Goal: Find specific page/section: Find specific page/section

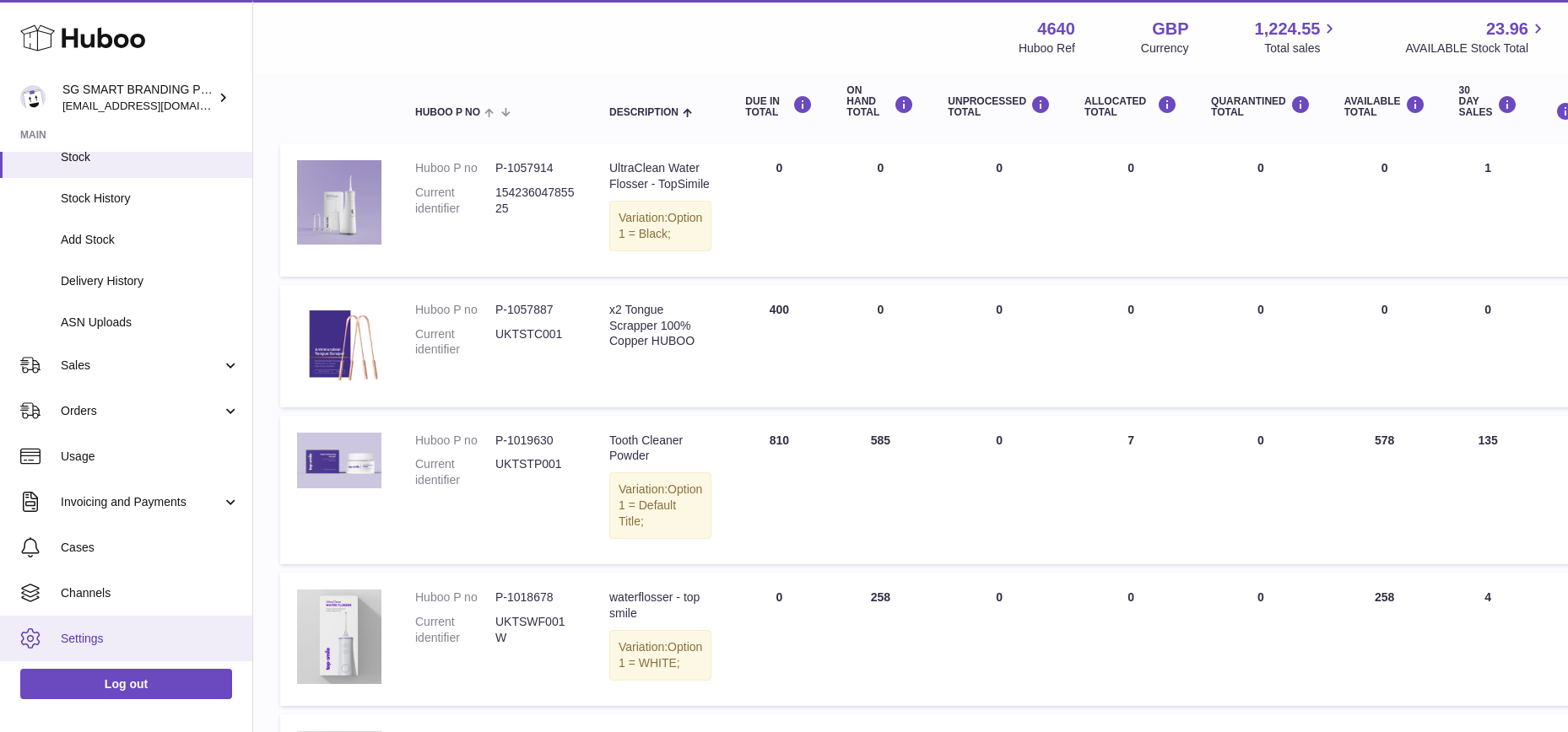
scroll to position [182, 0]
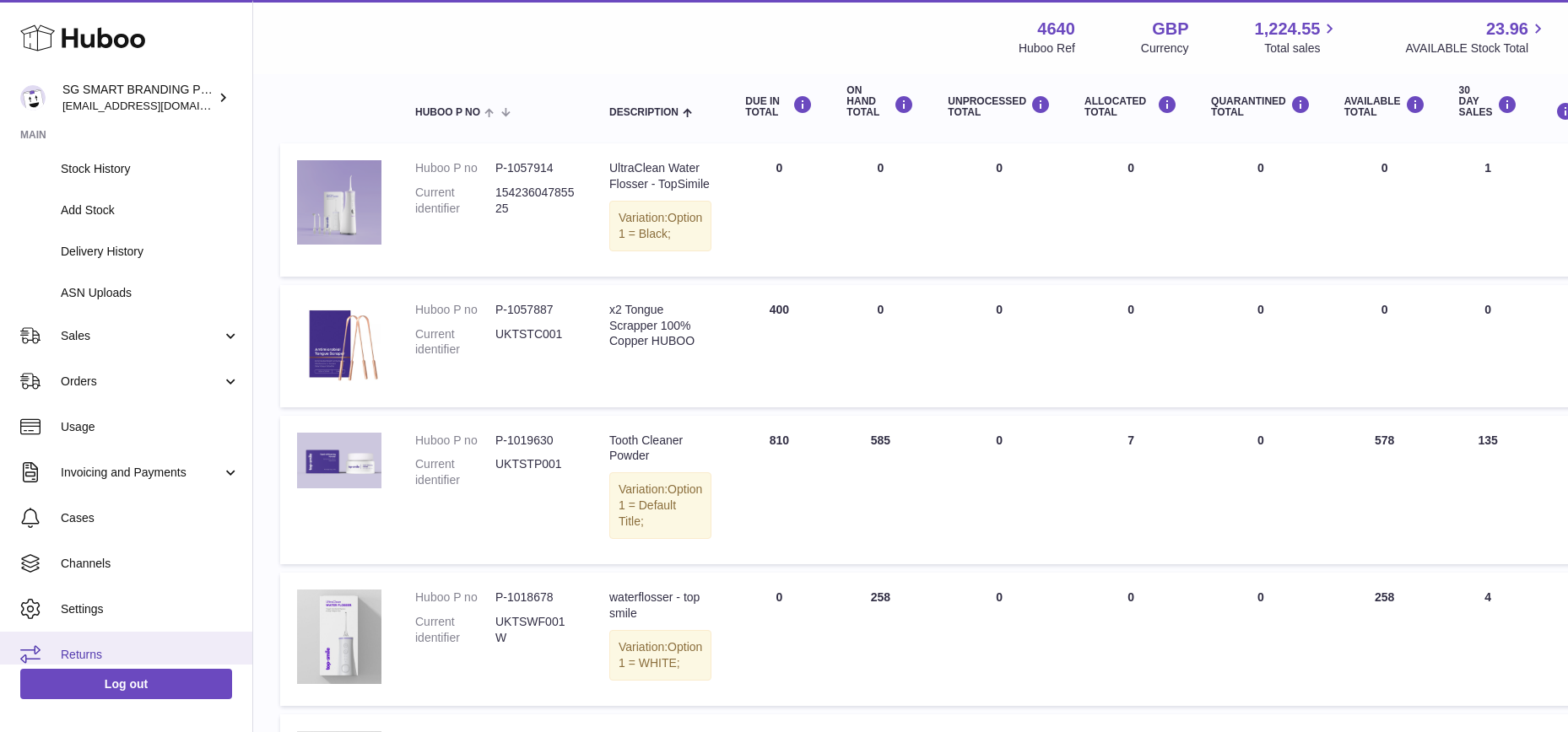
click at [94, 659] on span "Returns" at bounding box center [150, 654] width 179 height 16
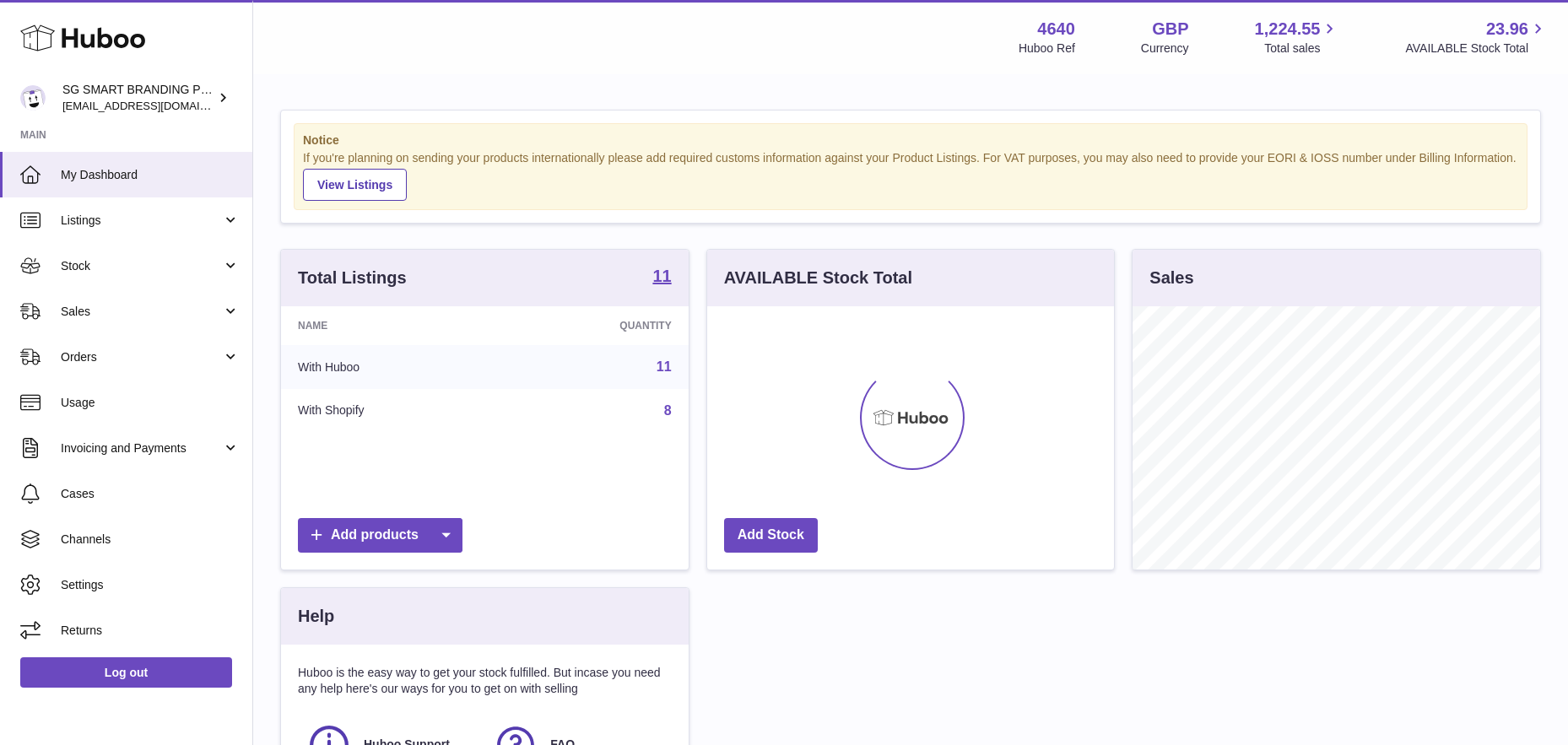
scroll to position [263, 406]
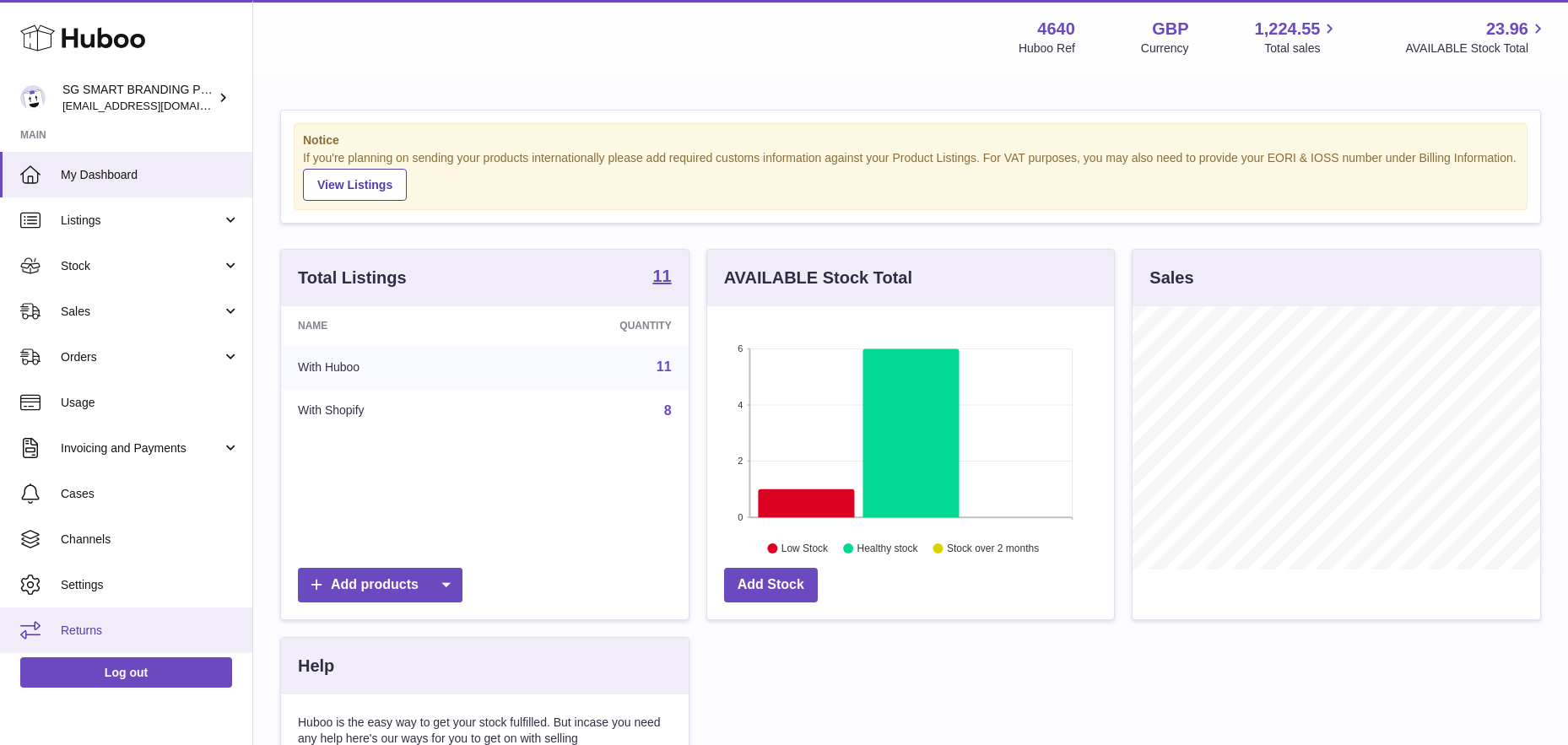
click at [119, 614] on link "Returns" at bounding box center [126, 630] width 252 height 45
